Goal: Find specific fact: Find contact information

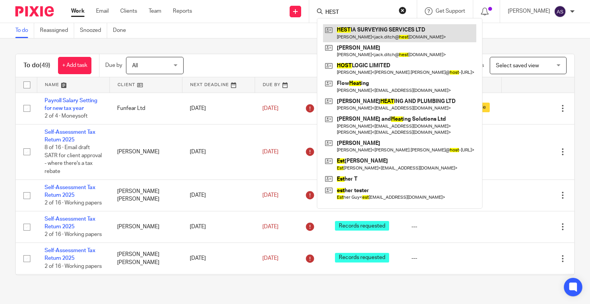
type input "HEST"
click at [383, 38] on link at bounding box center [399, 33] width 153 height 18
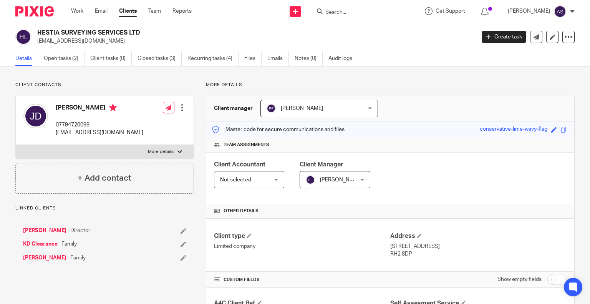
drag, startPoint x: 38, startPoint y: 33, endPoint x: 158, endPoint y: 30, distance: 119.9
click at [158, 30] on h2 "HESTIA SURVEYING SERVICES LTD" at bounding box center [210, 33] width 347 height 8
copy h2 "HESTIA SURVEYING SERVICES LTD"
drag, startPoint x: 56, startPoint y: 106, endPoint x: 86, endPoint y: 106, distance: 30.0
click at [86, 106] on h4 "[PERSON_NAME]" at bounding box center [100, 109] width 88 height 10
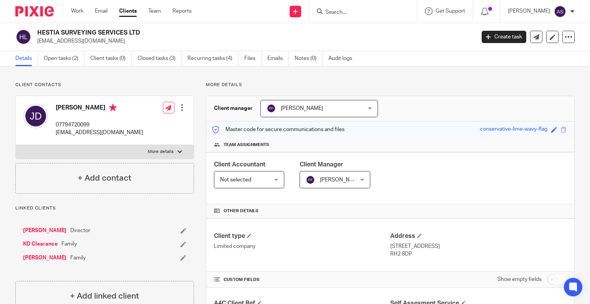
copy h4 "[PERSON_NAME]"
drag, startPoint x: 55, startPoint y: 133, endPoint x: 157, endPoint y: 135, distance: 102.2
click at [157, 135] on div "[PERSON_NAME] 07794720099 [EMAIL_ADDRESS][DOMAIN_NAME] Edit contact Create clie…" at bounding box center [105, 120] width 178 height 49
copy div "[EMAIL_ADDRESS][DOMAIN_NAME]"
